Goal: Task Accomplishment & Management: Manage account settings

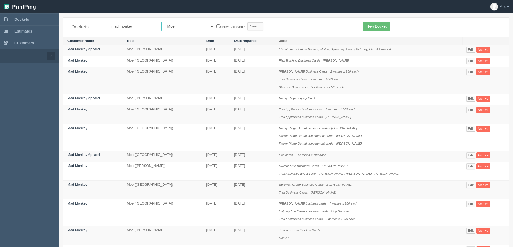
drag, startPoint x: 137, startPoint y: 26, endPoint x: 4, endPoint y: 6, distance: 134.3
type input "cara"
click at [247, 26] on input "Search" at bounding box center [255, 26] width 16 height 8
click at [137, 27] on input "cara" at bounding box center [135, 26] width 54 height 9
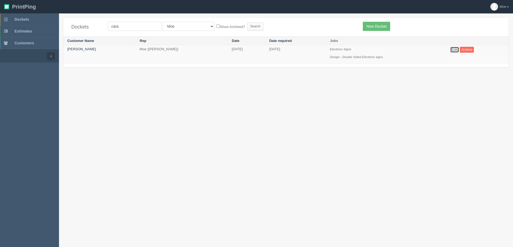
click at [454, 50] on link "Edit" at bounding box center [455, 50] width 9 height 6
